Goal: Check status: Check status

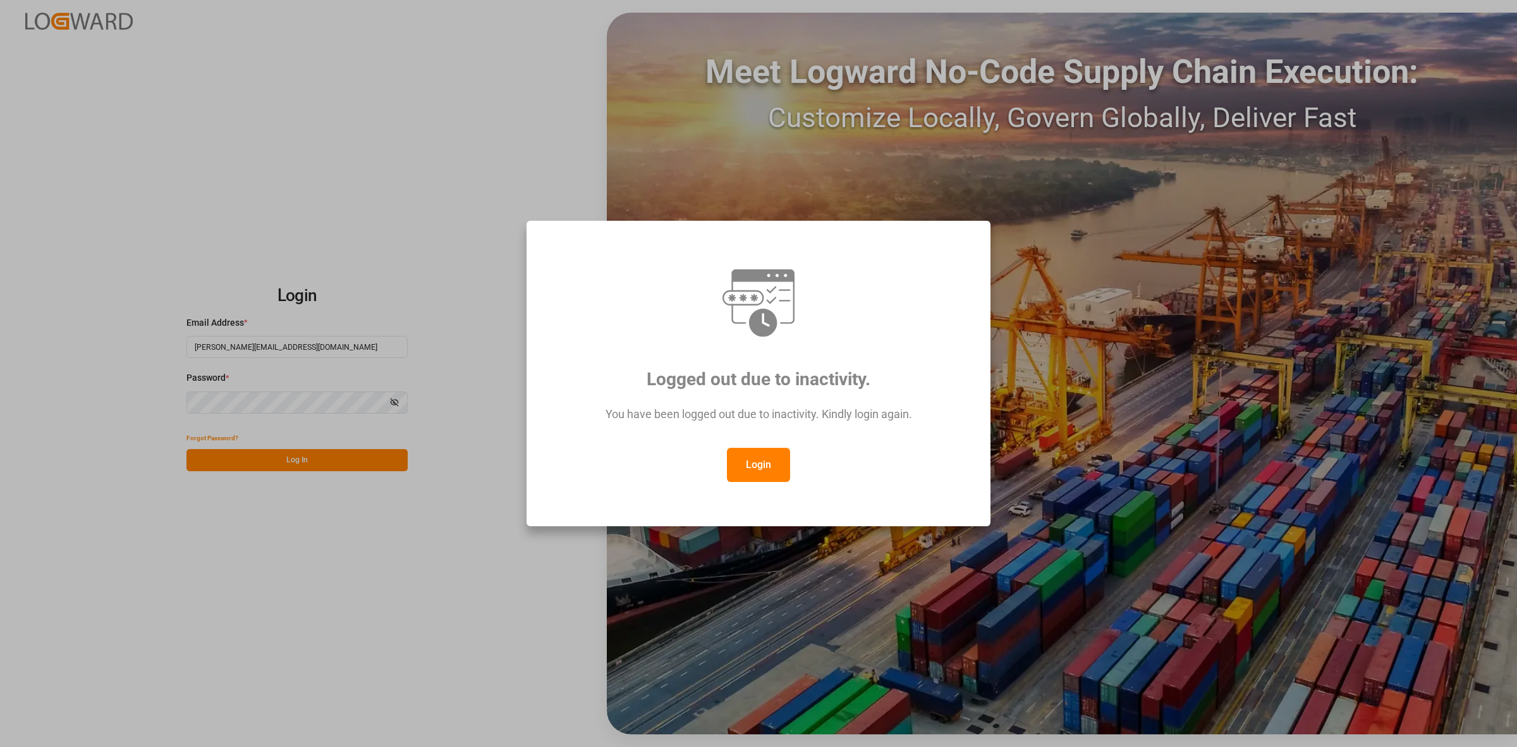
click at [754, 472] on button "Login" at bounding box center [758, 465] width 63 height 34
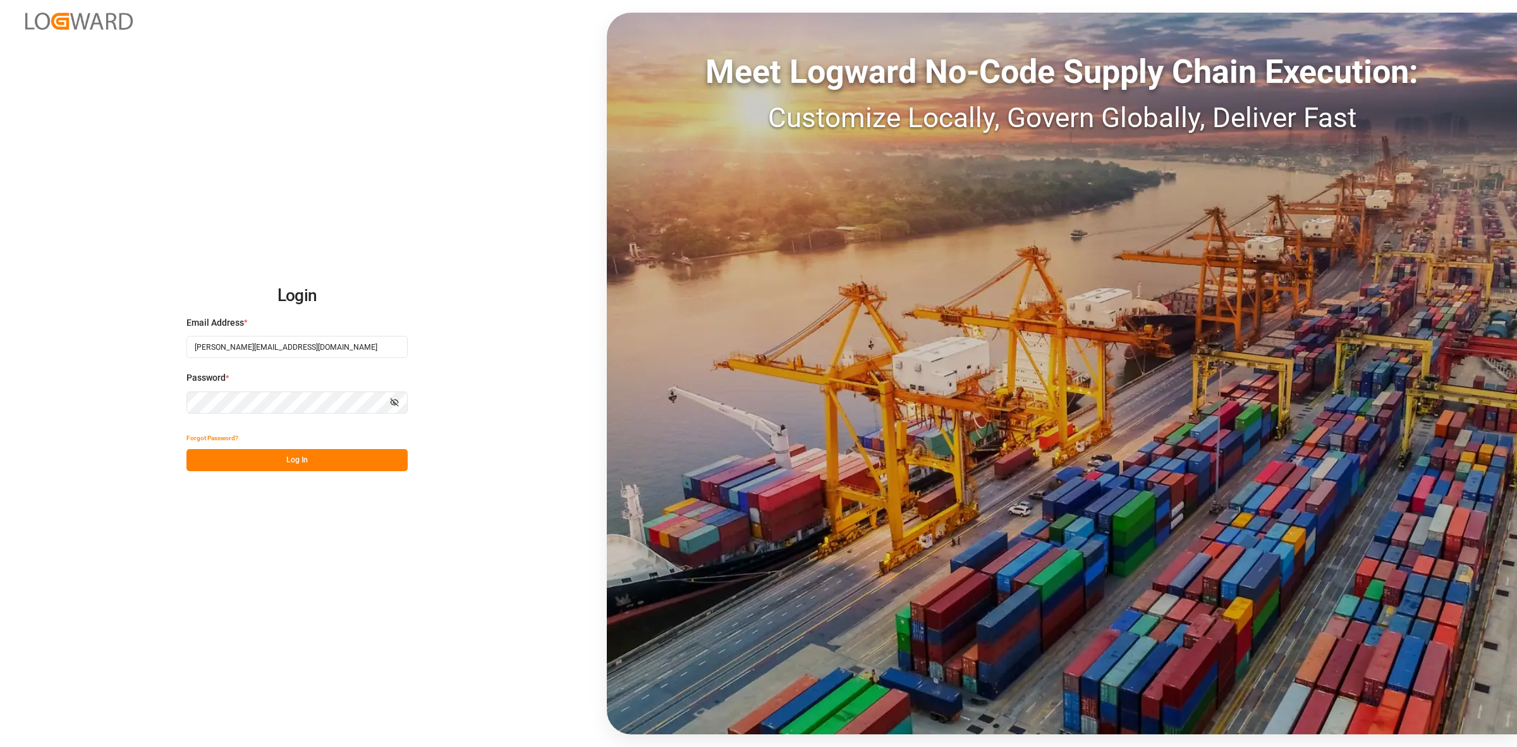
click at [308, 456] on button "Log In" at bounding box center [297, 460] width 221 height 22
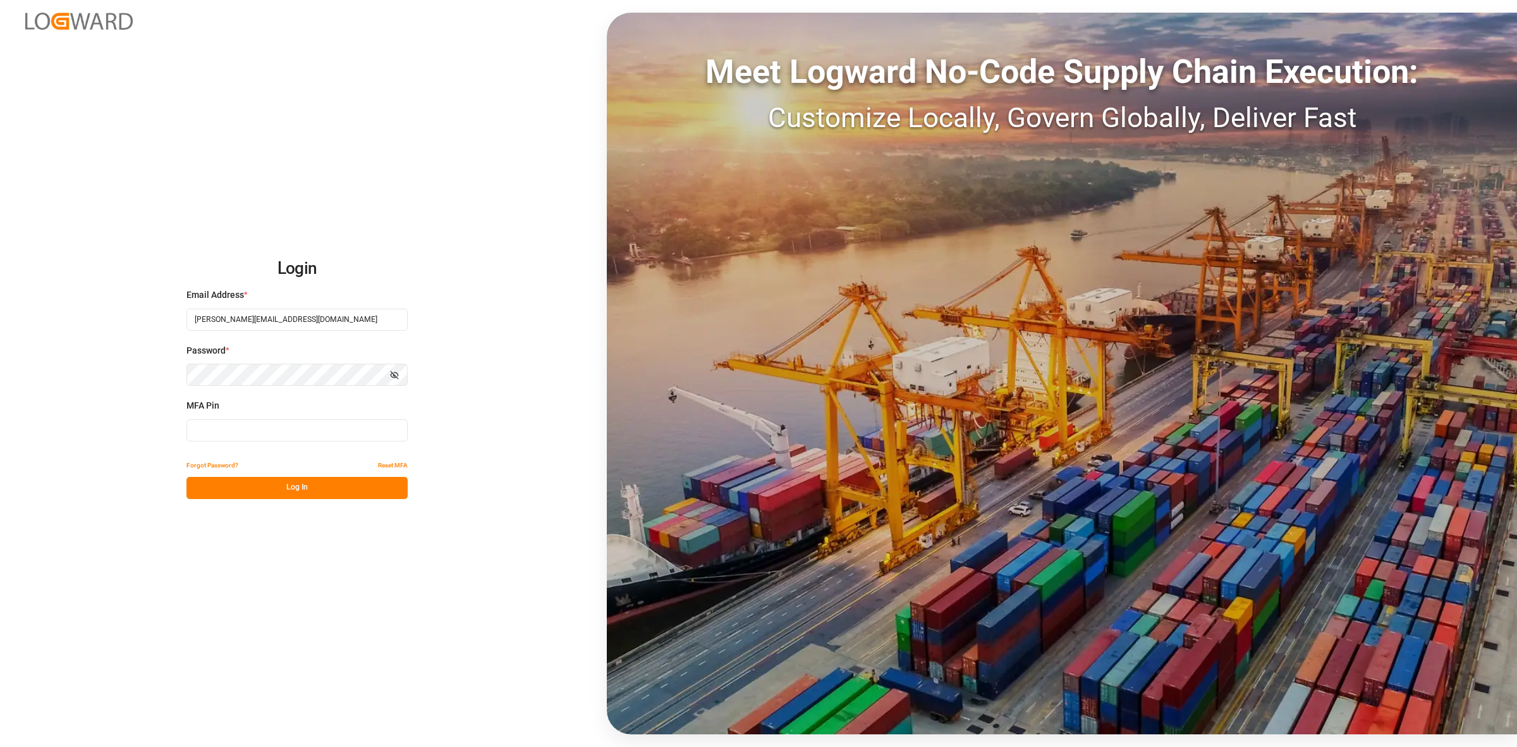
click at [272, 428] on input at bounding box center [297, 430] width 221 height 22
type input "578859"
click at [322, 489] on button "Log In" at bounding box center [297, 488] width 221 height 22
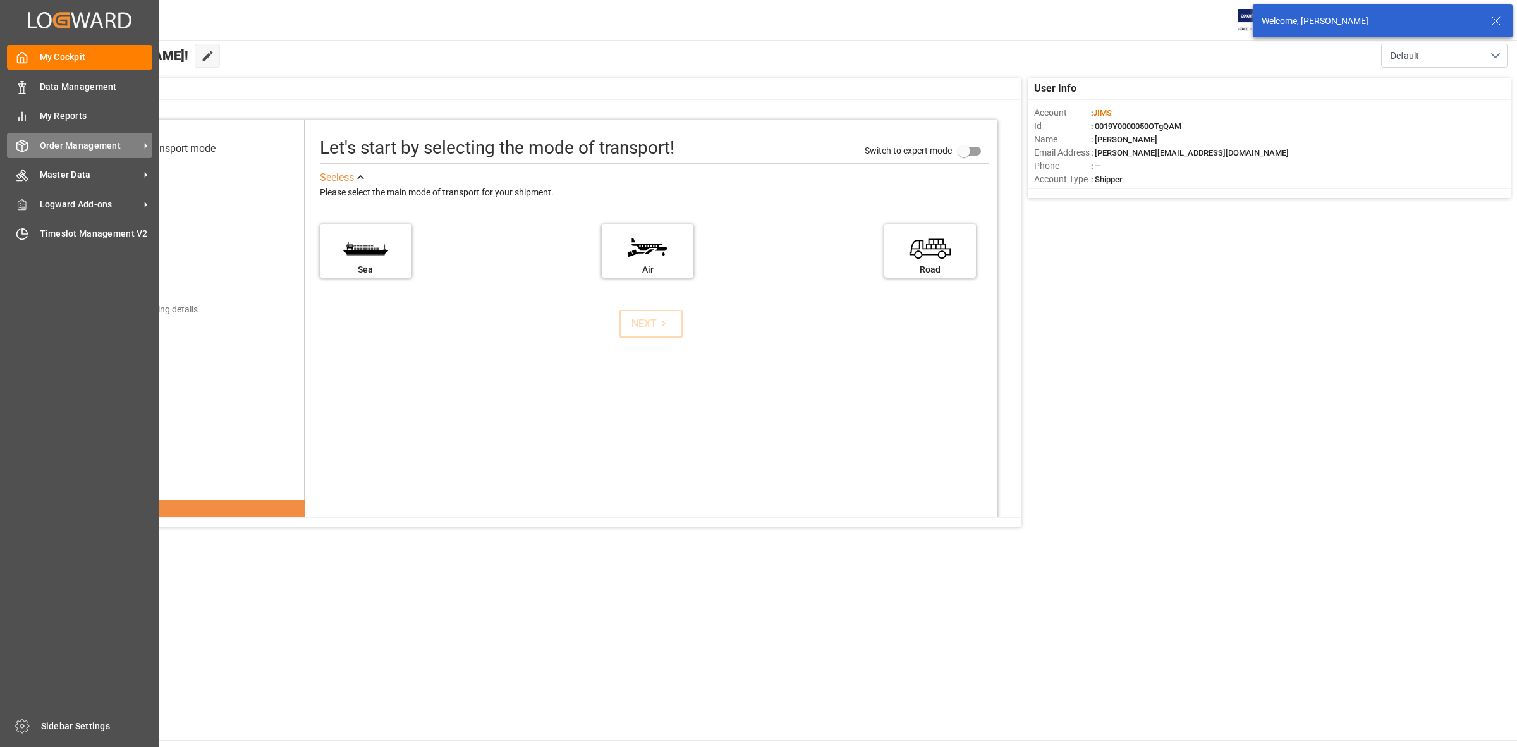
click at [57, 143] on span "Order Management" at bounding box center [90, 145] width 100 height 13
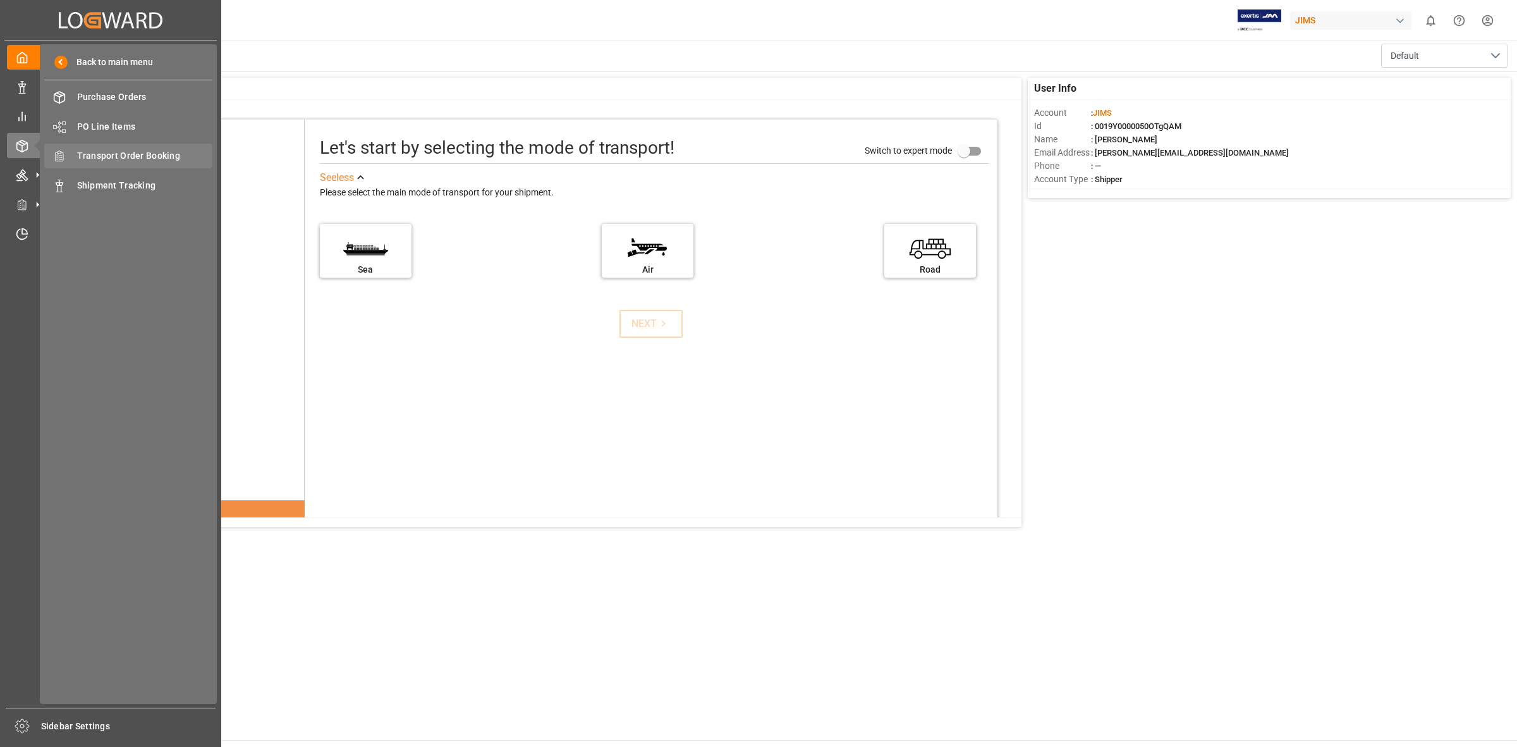
click at [114, 159] on span "Transport Order Booking" at bounding box center [145, 155] width 136 height 13
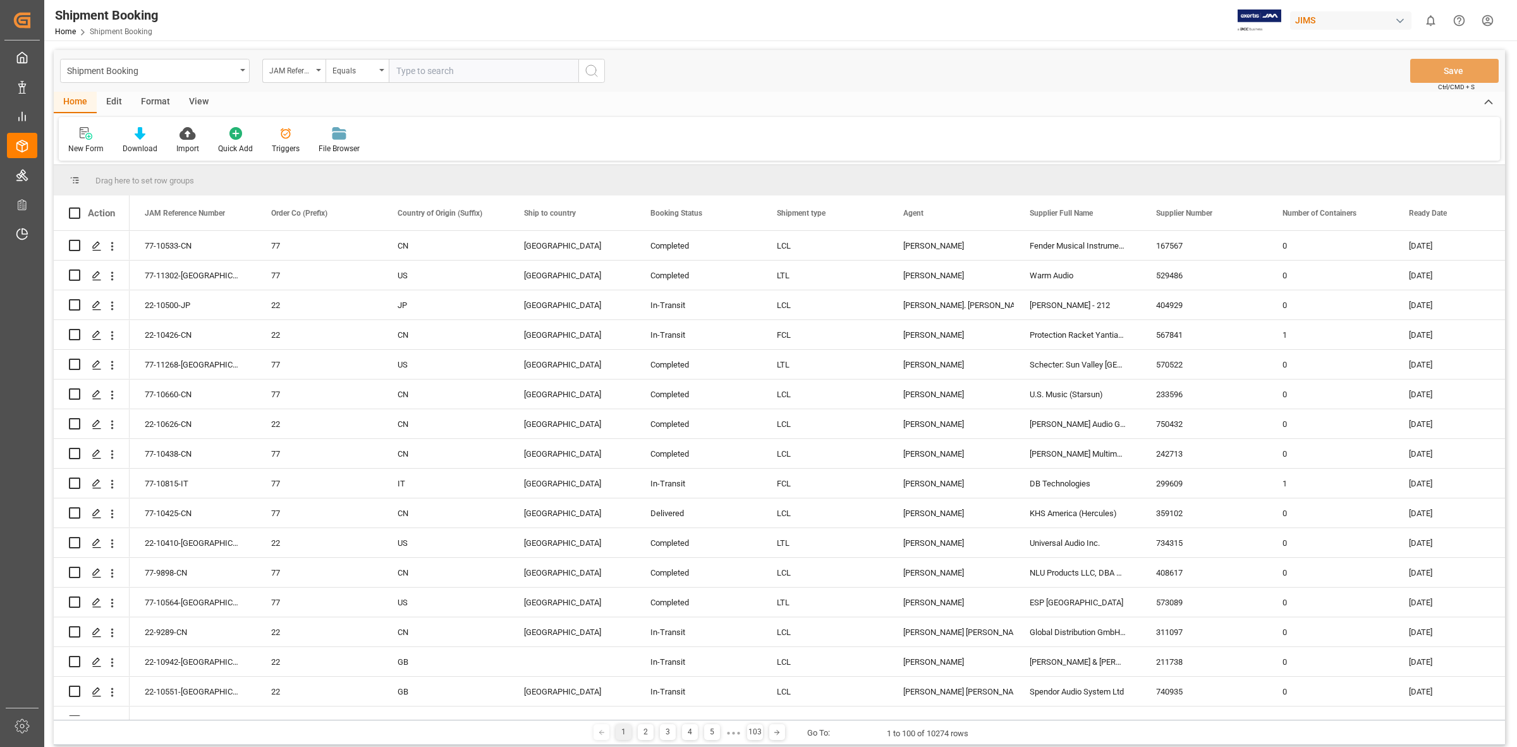
click at [443, 68] on input "text" at bounding box center [484, 71] width 190 height 24
drag, startPoint x: 321, startPoint y: 66, endPoint x: 327, endPoint y: 82, distance: 16.8
click at [321, 66] on div "JAM Reference Number" at bounding box center [293, 71] width 63 height 24
click at [315, 341] on div "Supplier Number" at bounding box center [357, 341] width 188 height 27
click at [408, 78] on input "text" at bounding box center [484, 71] width 190 height 24
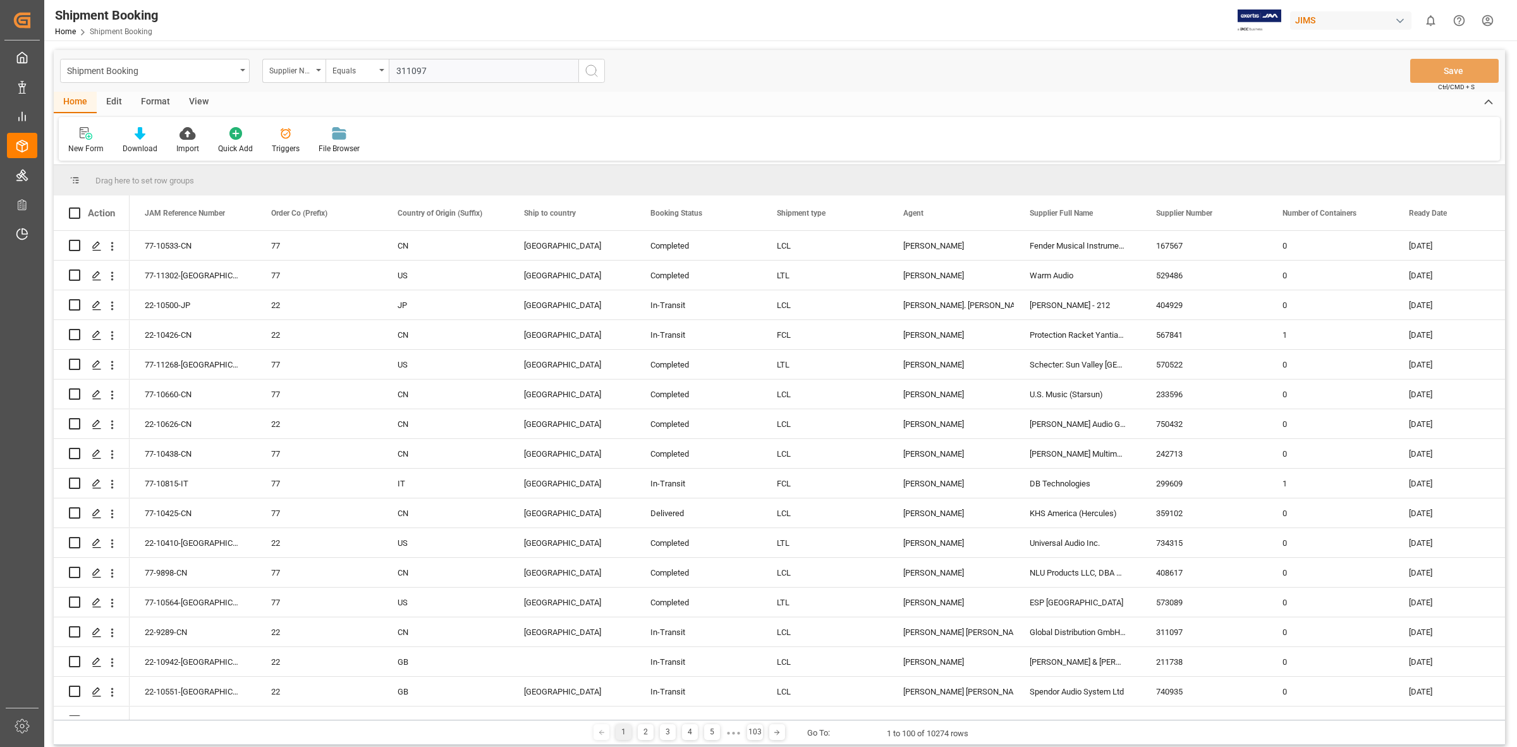
type input "311097"
click at [588, 73] on icon "search button" at bounding box center [591, 70] width 15 height 15
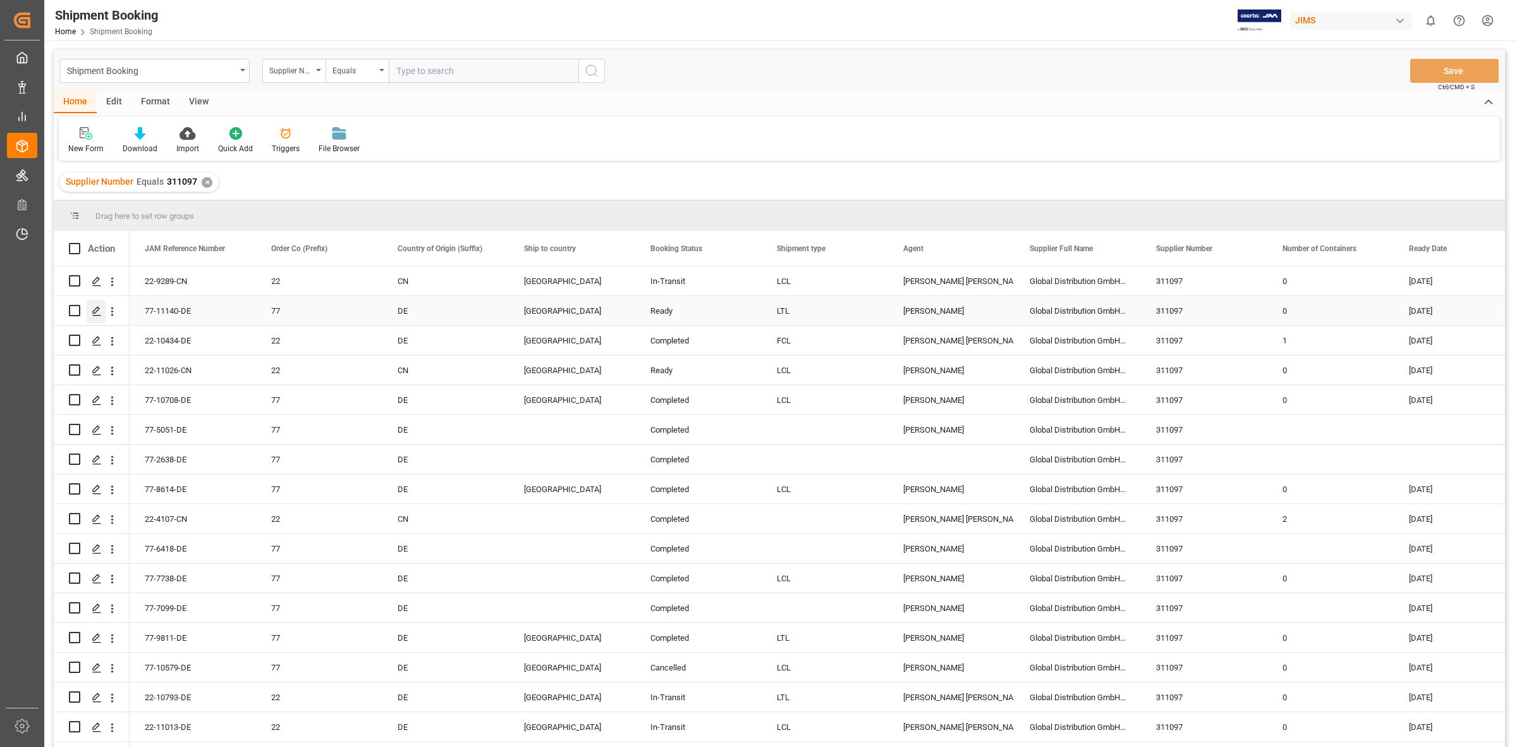
click at [93, 310] on icon "Press SPACE to select this row." at bounding box center [97, 311] width 10 height 10
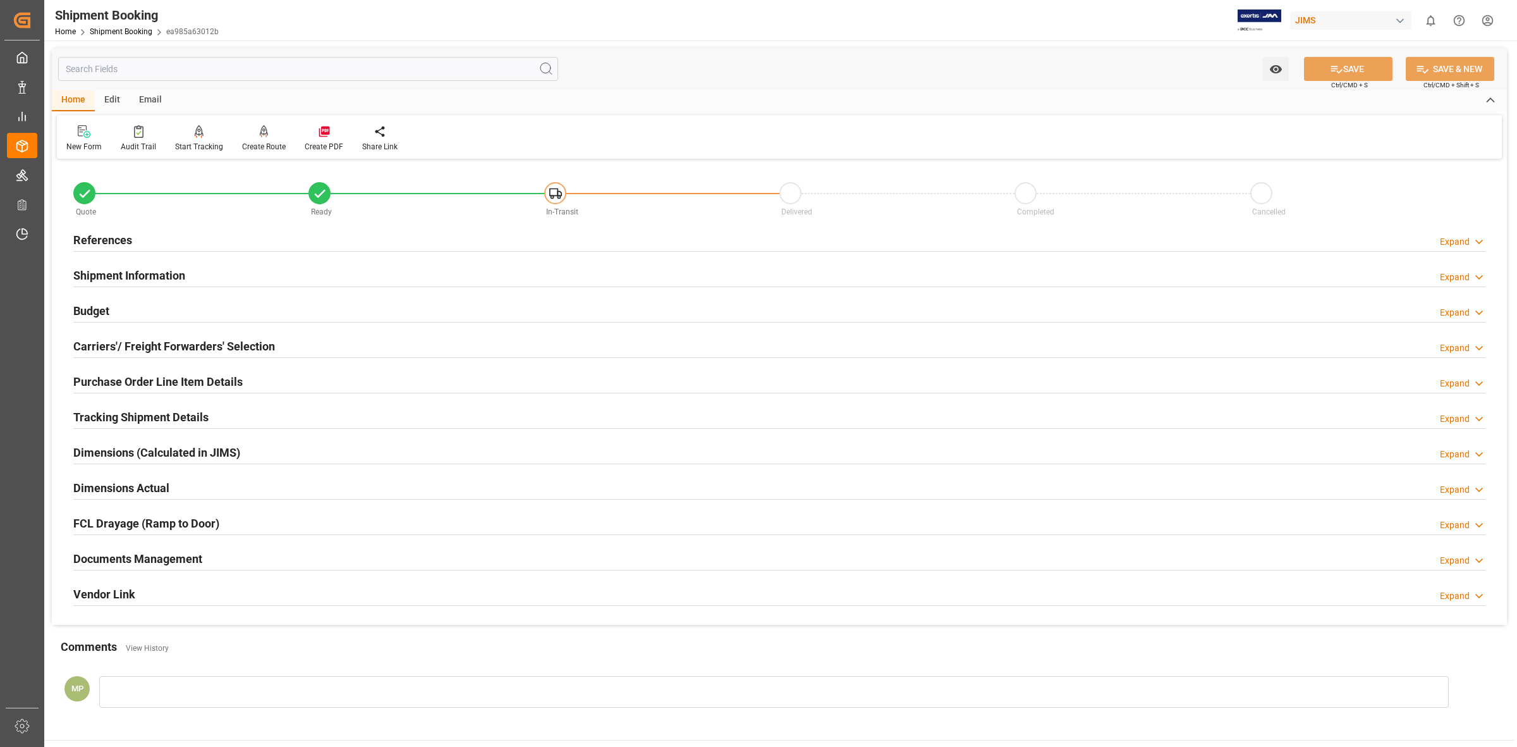
click at [193, 548] on div "Documents Management" at bounding box center [137, 558] width 129 height 24
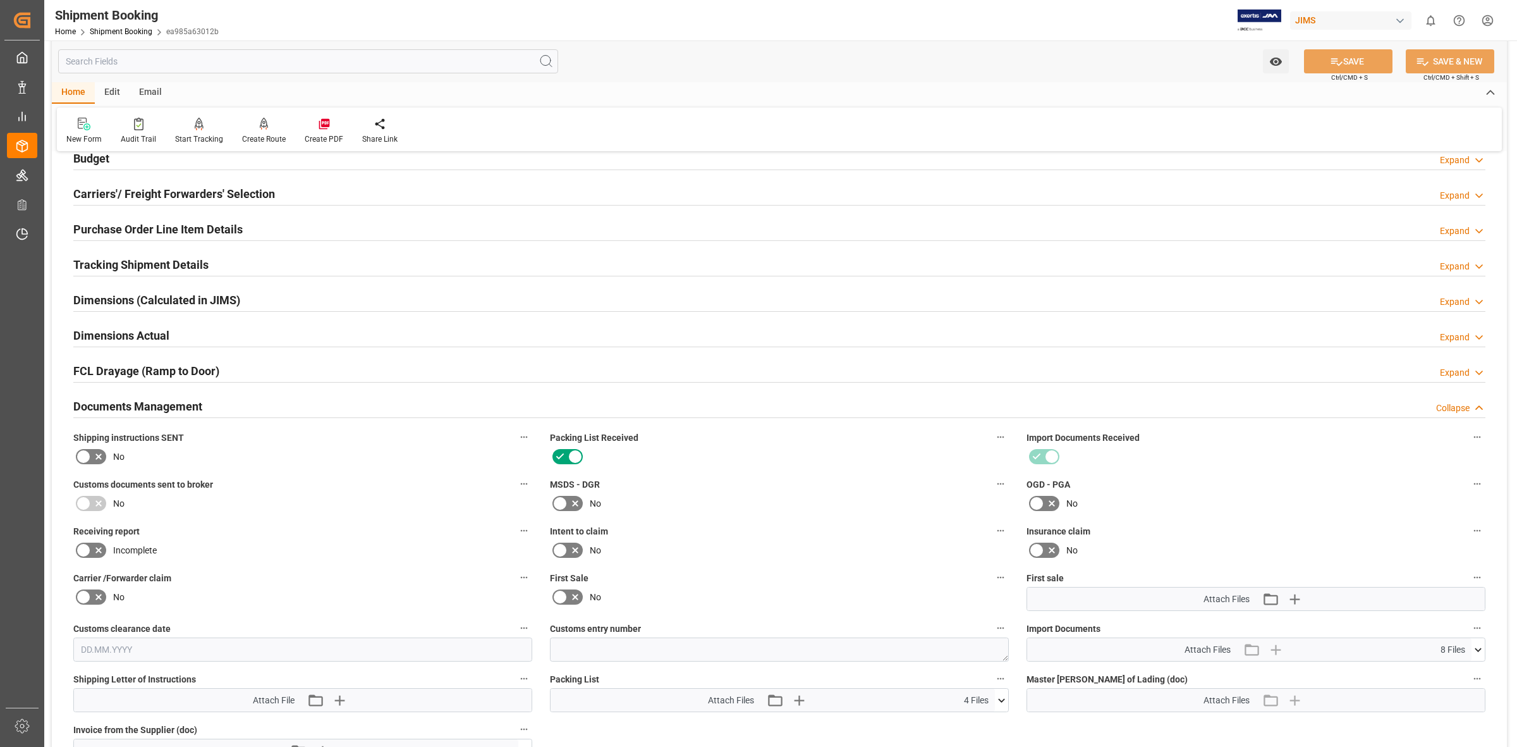
scroll to position [395, 0]
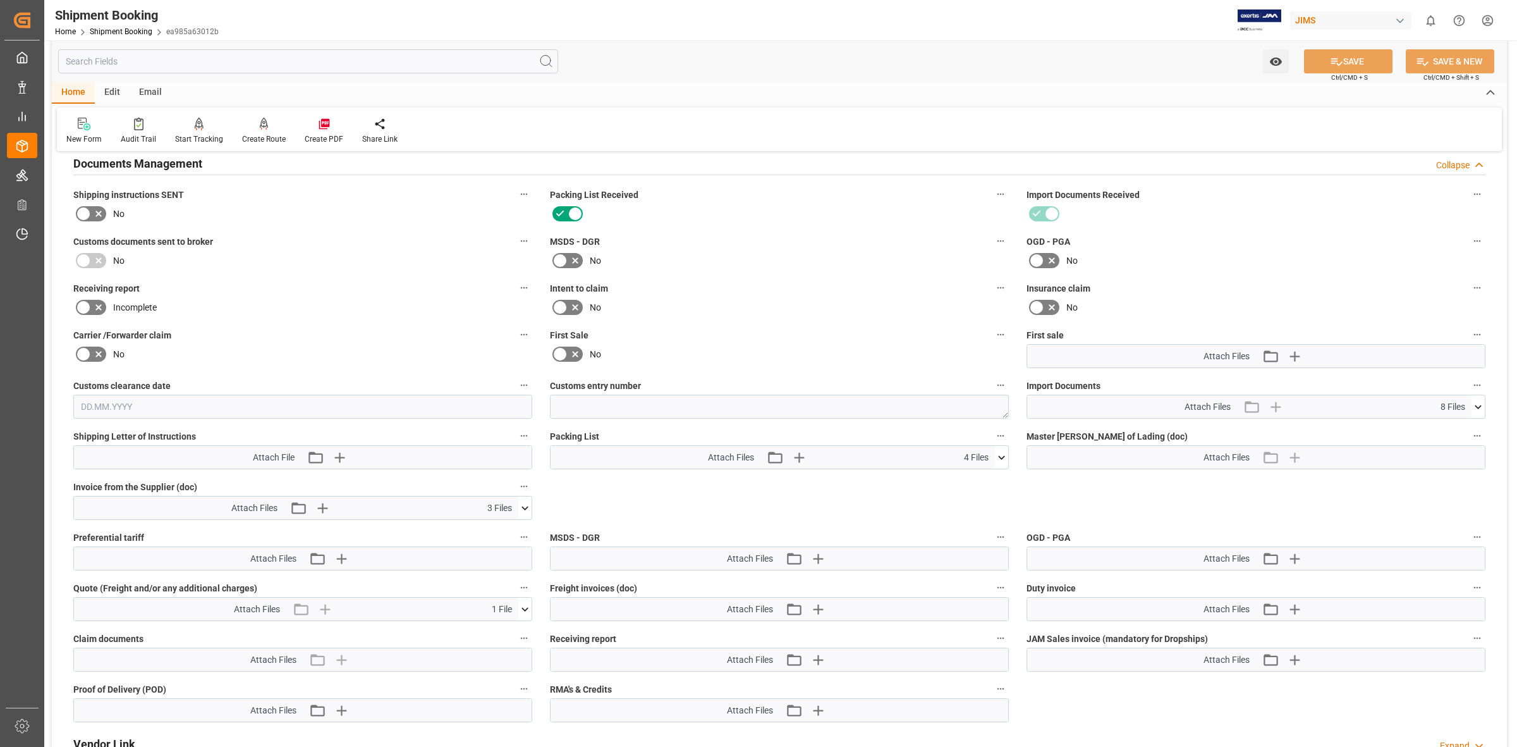
click at [523, 503] on icon at bounding box center [524, 507] width 13 height 13
click at [491, 529] on icon at bounding box center [492, 532] width 10 height 10
click at [490, 531] on icon at bounding box center [492, 532] width 10 height 10
click at [492, 544] on icon at bounding box center [492, 545] width 10 height 10
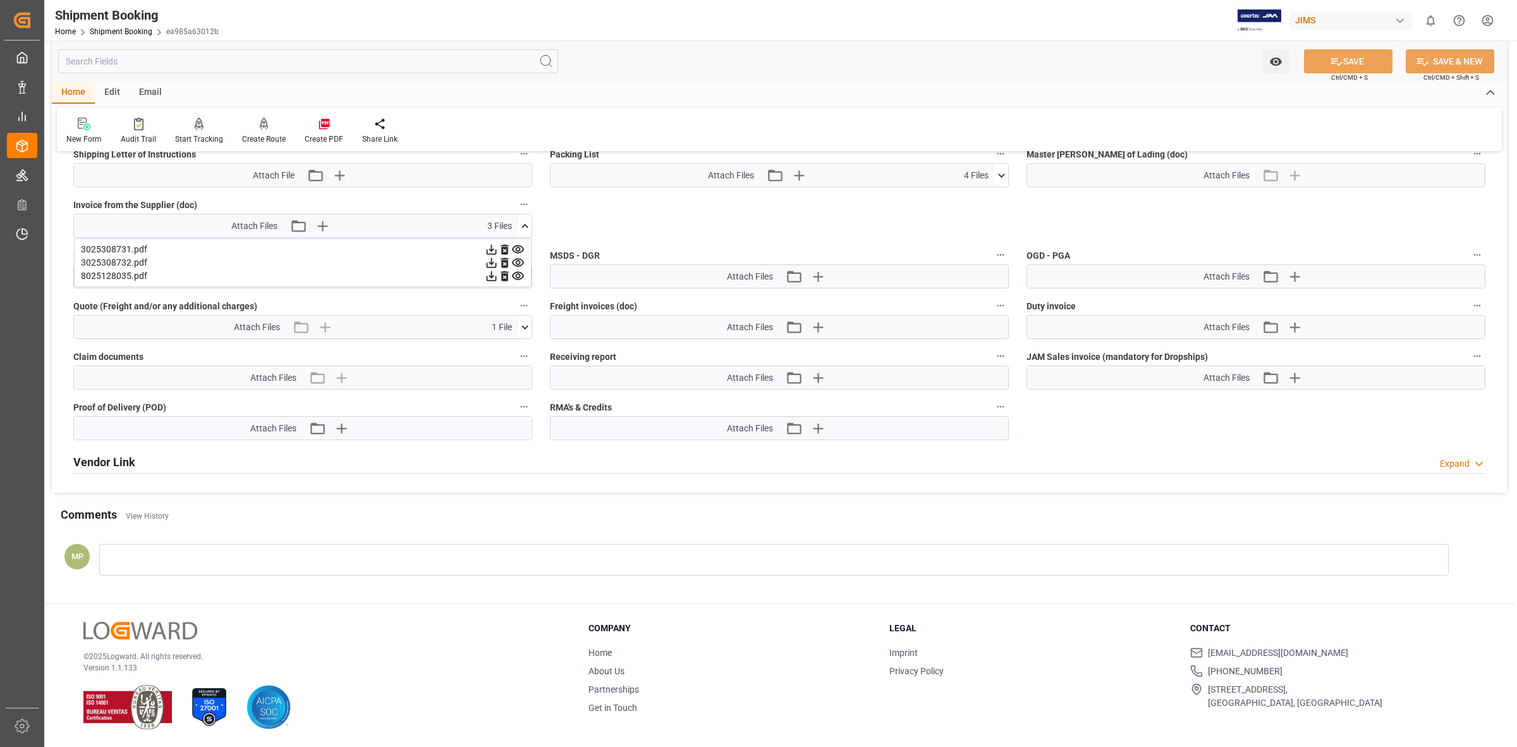
scroll to position [519, 0]
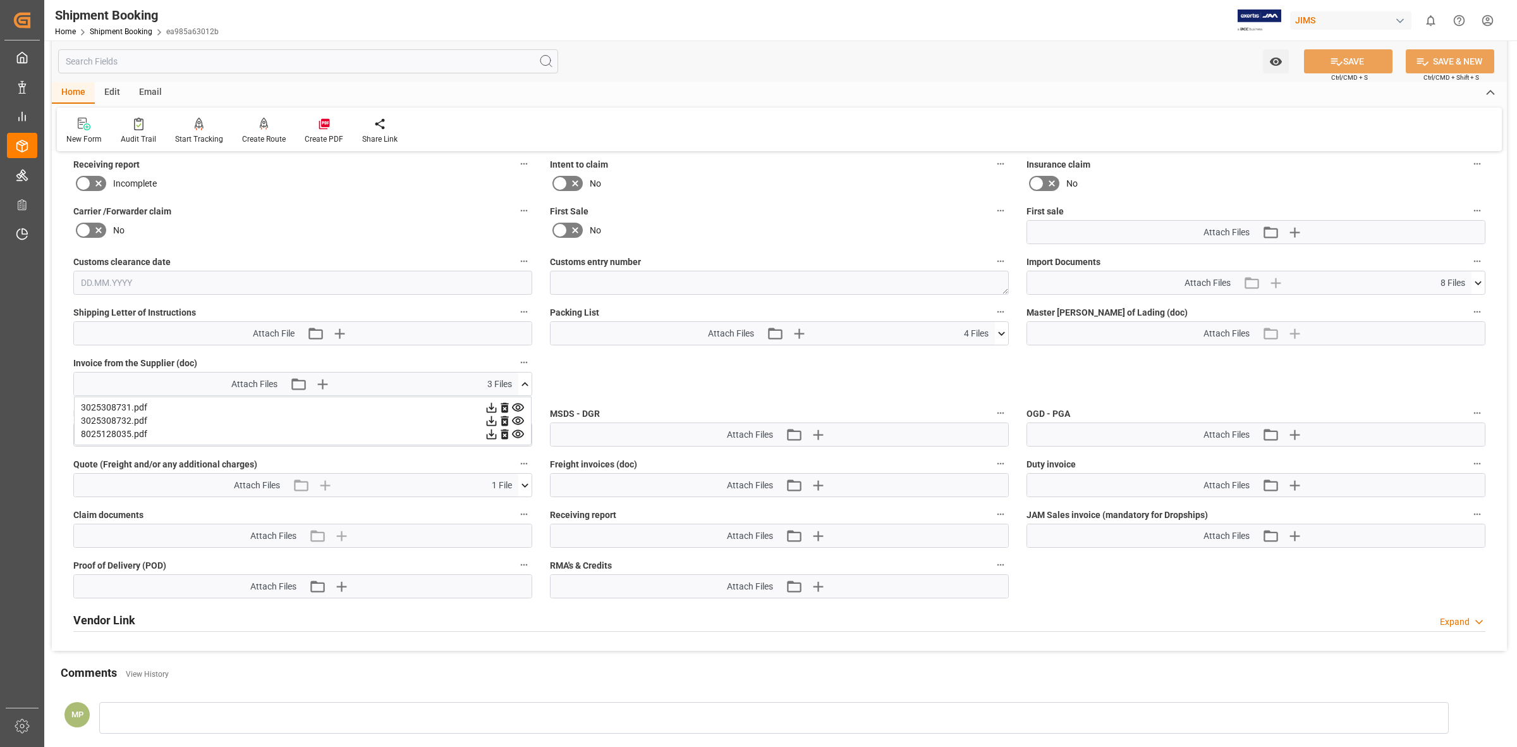
click at [487, 436] on icon at bounding box center [491, 433] width 13 height 13
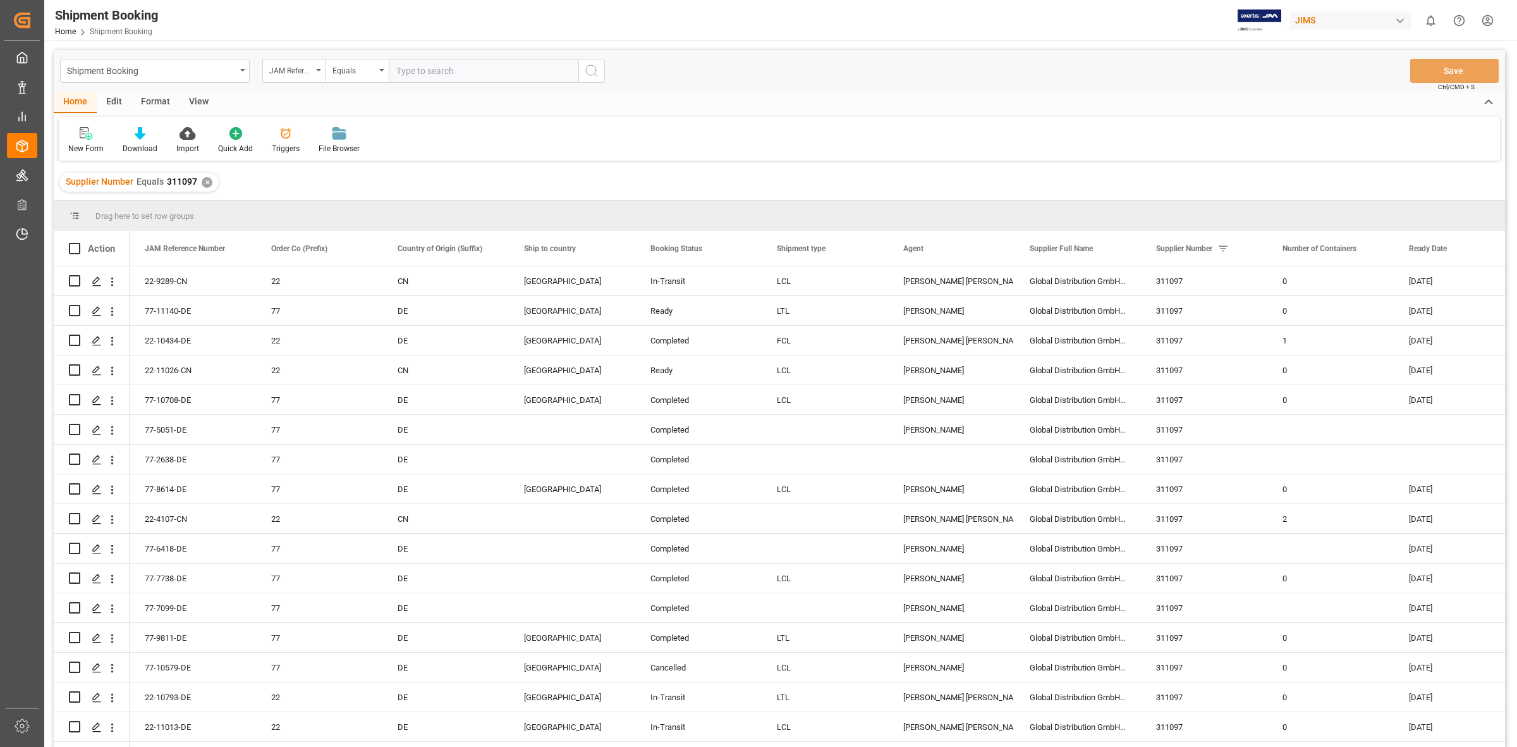
drag, startPoint x: 396, startPoint y: 73, endPoint x: 408, endPoint y: 73, distance: 11.4
click at [396, 73] on input "text" at bounding box center [484, 71] width 190 height 24
click at [323, 71] on div "JAM Reference Number" at bounding box center [293, 71] width 63 height 24
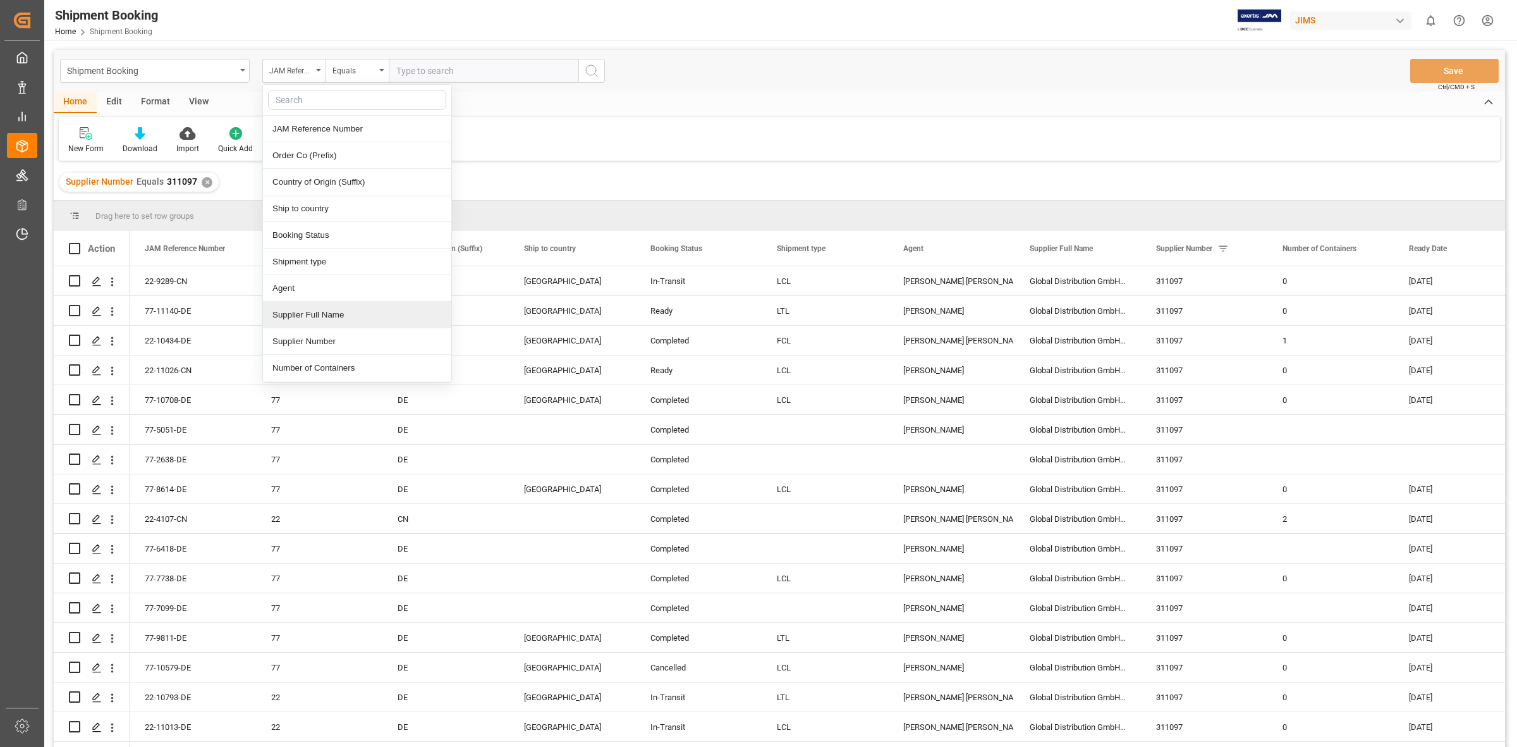
click at [329, 321] on div "Supplier Full Name" at bounding box center [357, 315] width 188 height 27
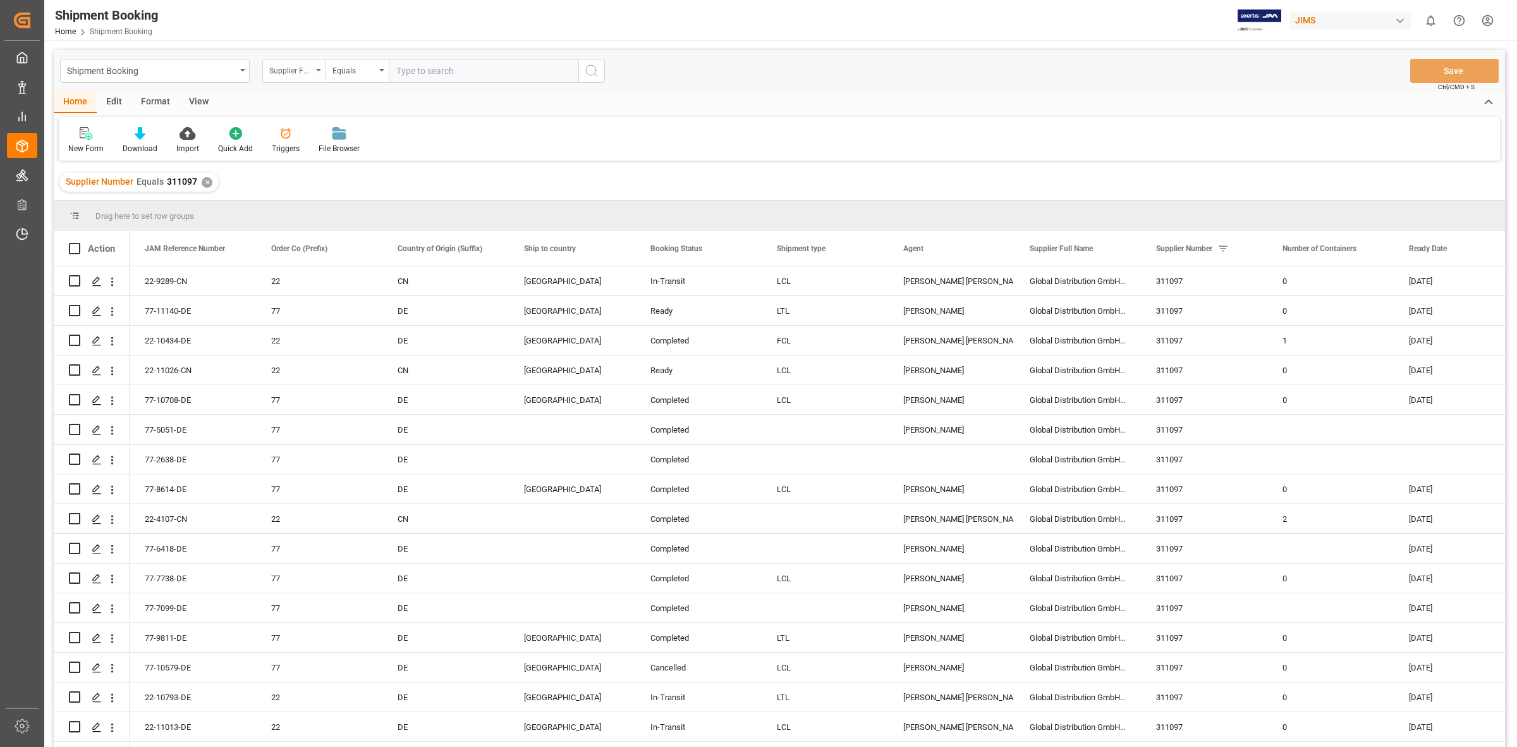
click at [311, 61] on div "Supplier Full Name" at bounding box center [293, 71] width 63 height 24
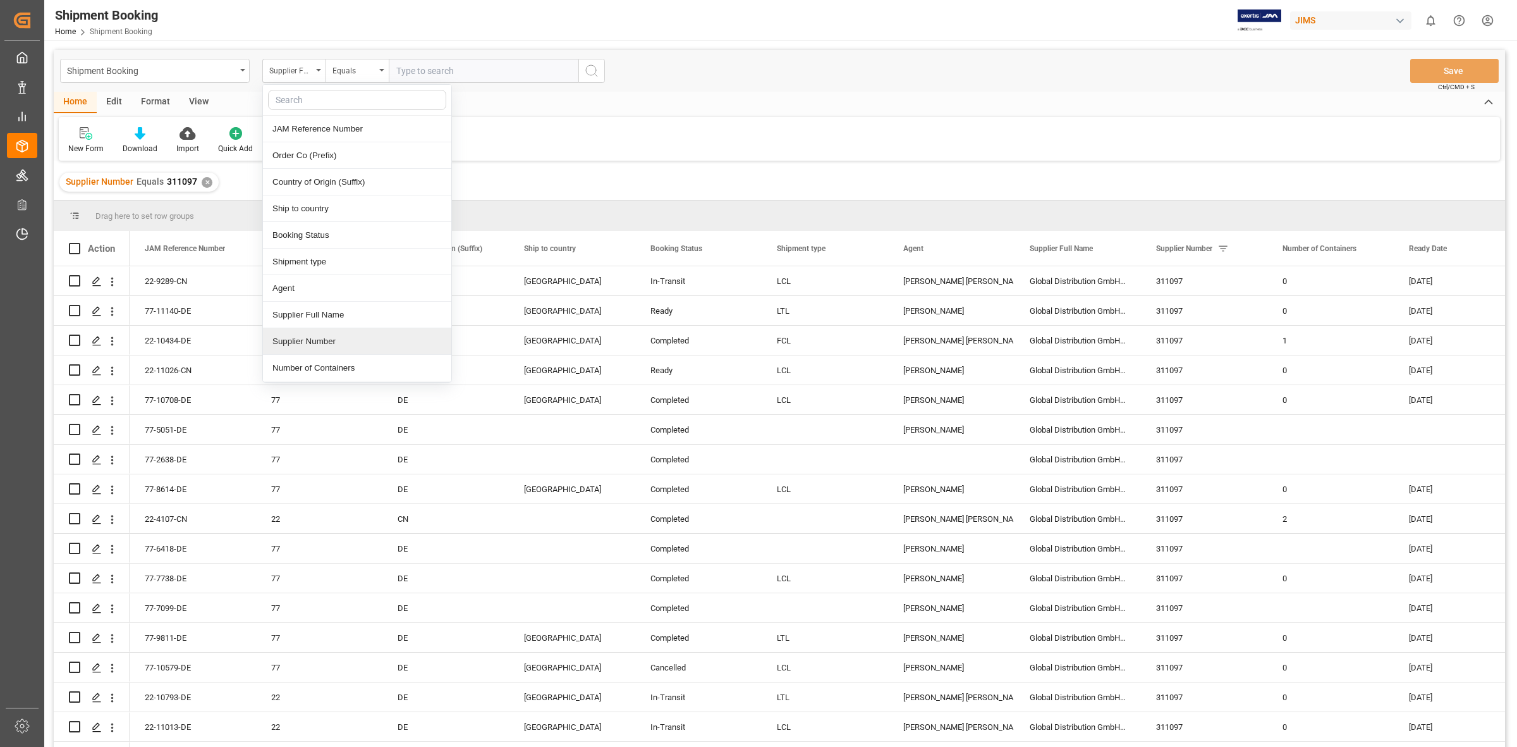
click at [333, 336] on div "Supplier Number" at bounding box center [357, 341] width 188 height 27
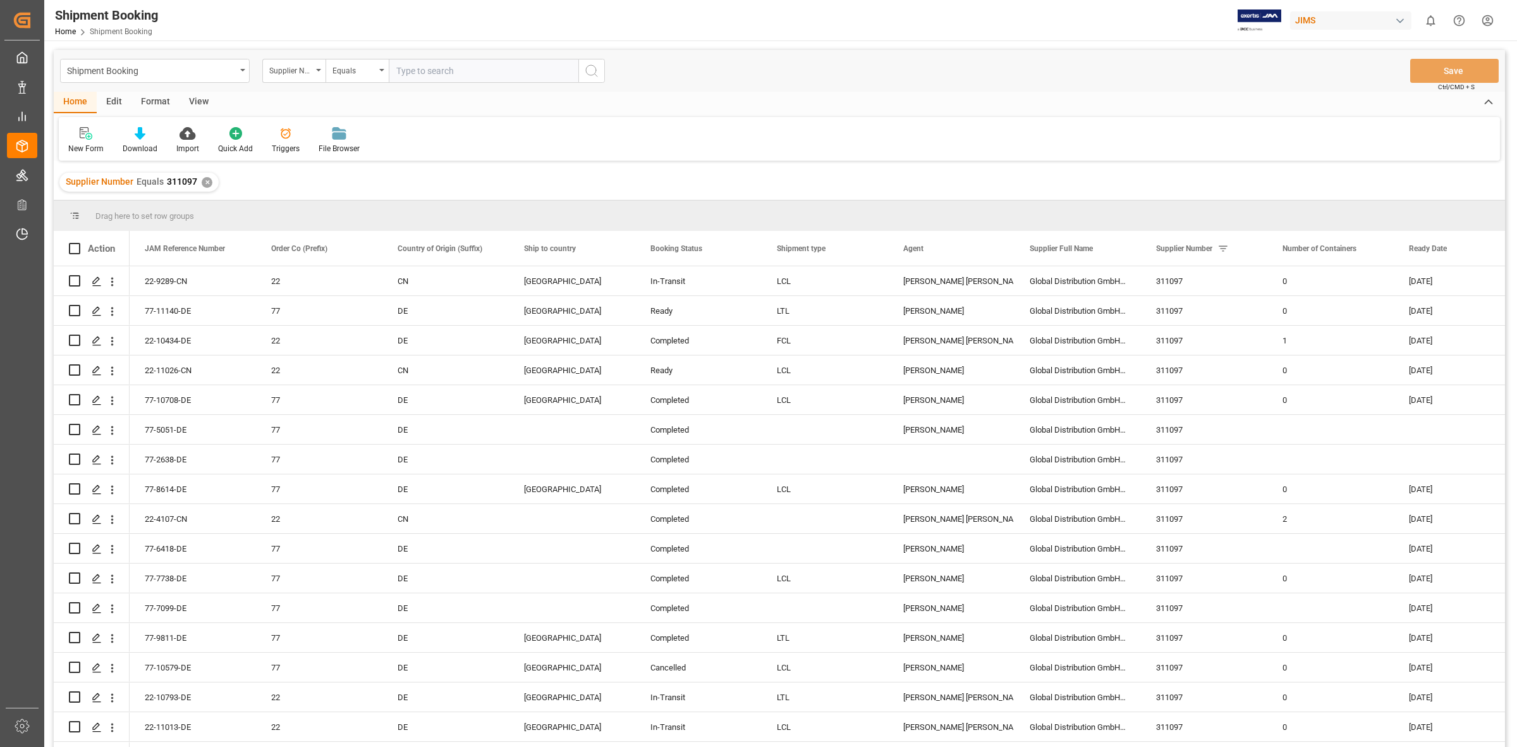
click at [448, 73] on input "text" at bounding box center [484, 71] width 190 height 24
type input "311097"
click at [592, 65] on icon "search button" at bounding box center [591, 70] width 15 height 15
click at [367, 180] on div "✕" at bounding box center [372, 182] width 11 height 11
click at [420, 71] on input "text" at bounding box center [484, 71] width 190 height 24
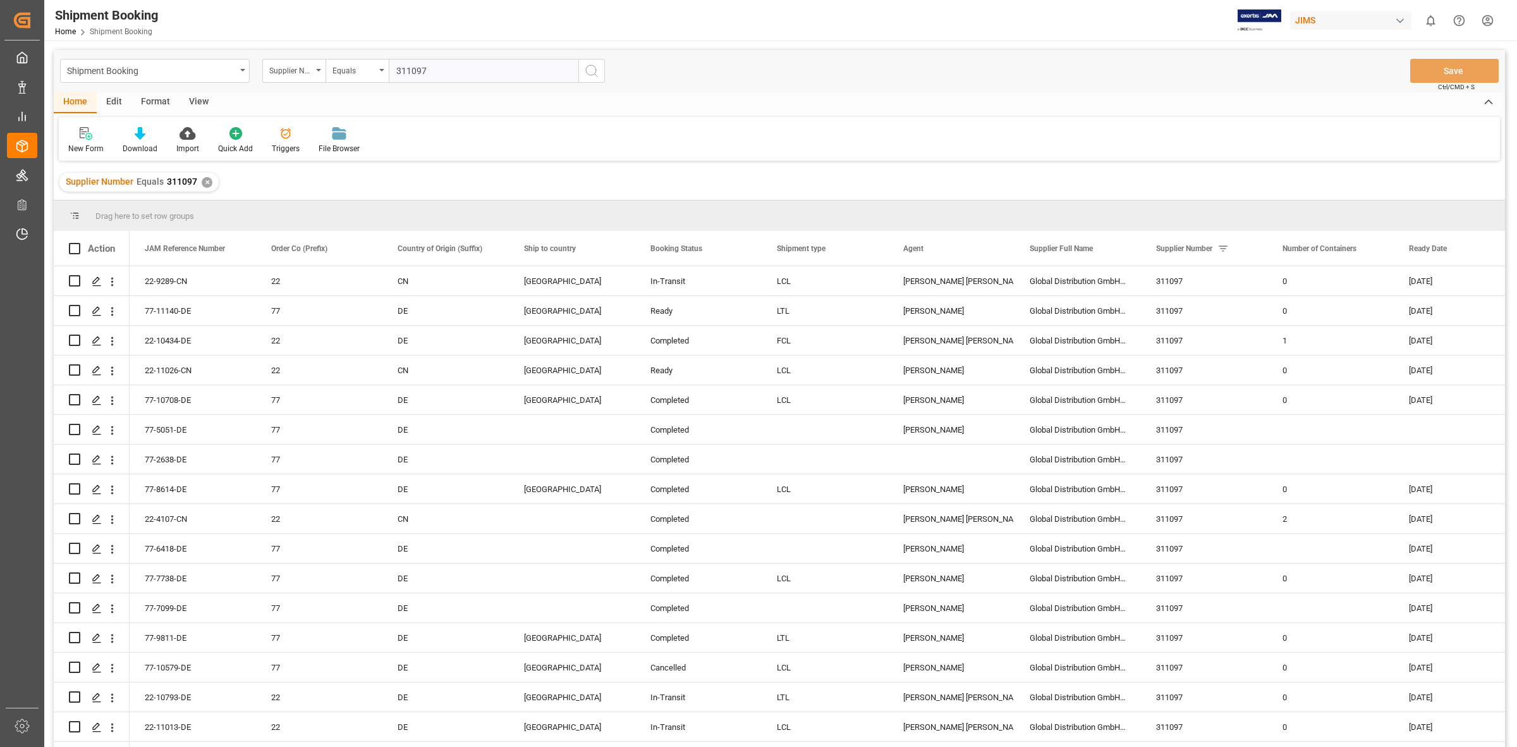
type input "311097"
click at [596, 71] on circle "search button" at bounding box center [591, 70] width 10 height 10
